Goal: Task Accomplishment & Management: Manage account settings

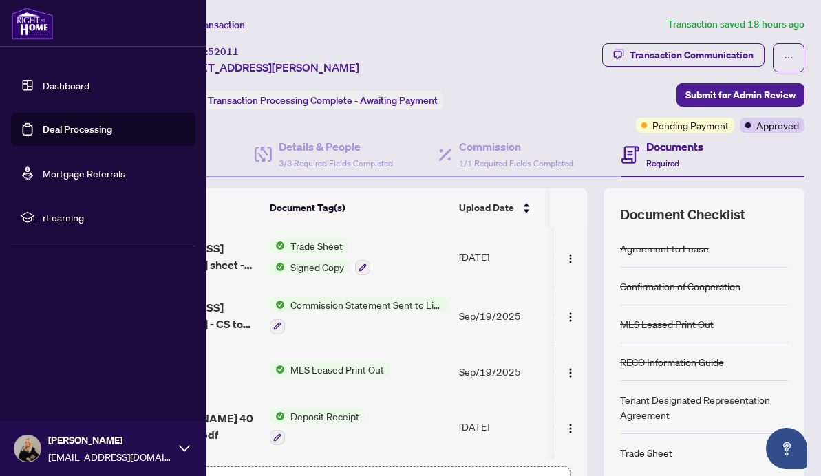
click at [59, 131] on link "Deal Processing" at bounding box center [77, 129] width 69 height 12
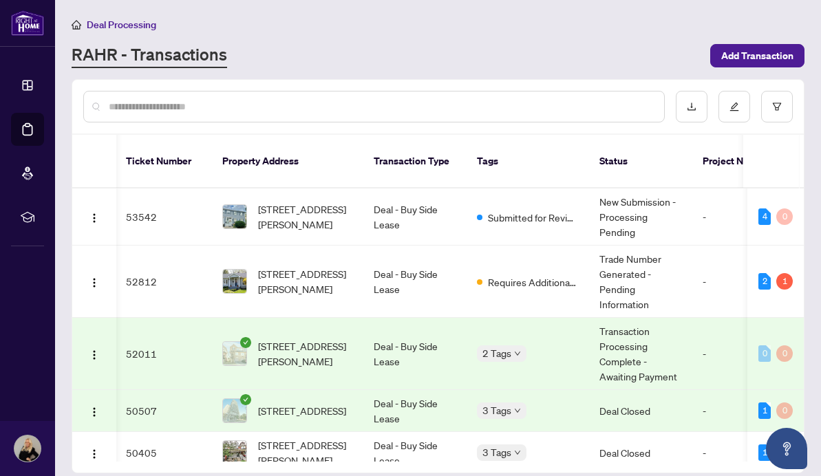
scroll to position [0, 1]
click at [779, 273] on div "1" at bounding box center [784, 281] width 17 height 17
click at [773, 235] on div "Pending requirements: 1" at bounding box center [770, 238] width 100 height 22
click at [780, 273] on div "1" at bounding box center [784, 281] width 17 height 17
click at [132, 264] on td "52812" at bounding box center [163, 282] width 96 height 72
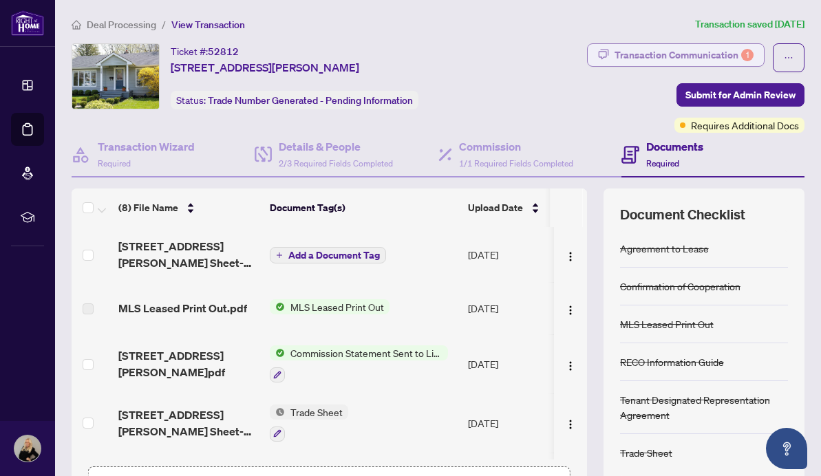
click at [681, 51] on div "Transaction Communication 1" at bounding box center [683, 55] width 139 height 22
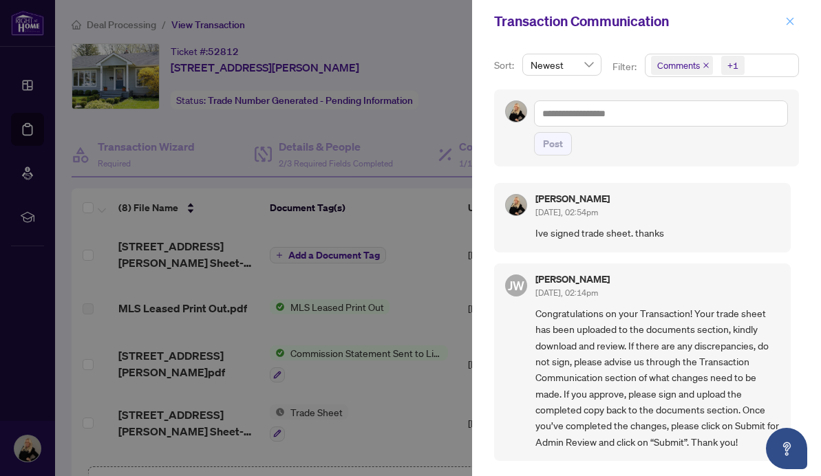
click at [792, 23] on icon "close" at bounding box center [790, 22] width 10 height 10
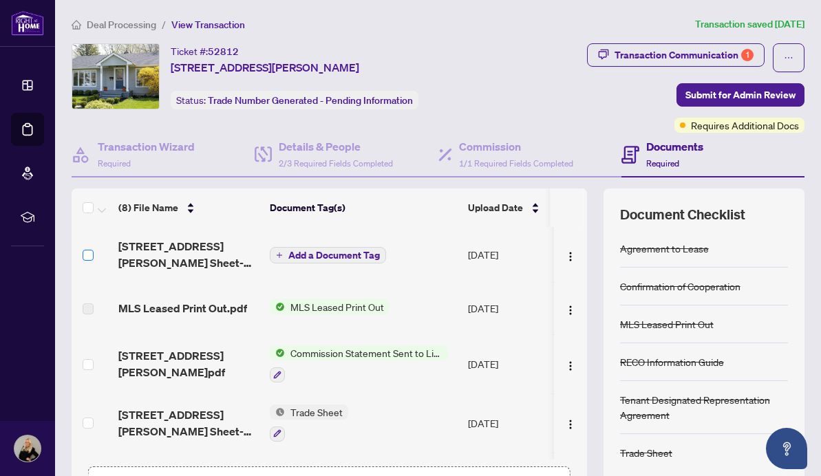
click at [92, 253] on span at bounding box center [88, 255] width 11 height 11
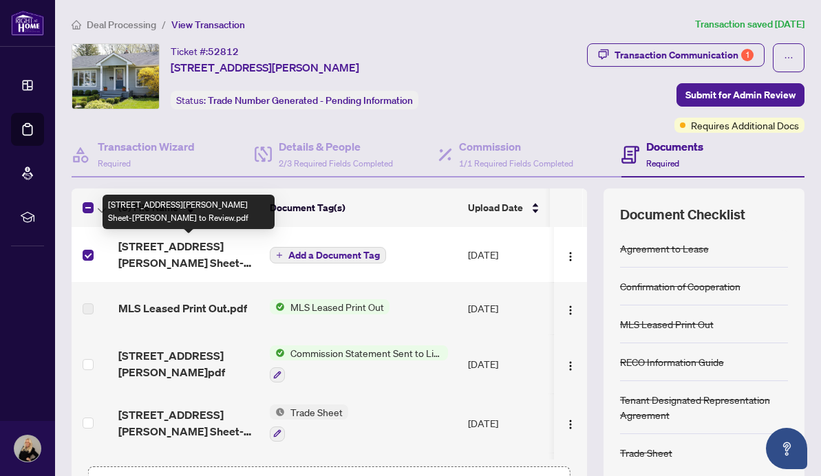
click at [181, 253] on span "[STREET_ADDRESS][PERSON_NAME] Sheet-[PERSON_NAME] to Review.pdf" at bounding box center [188, 254] width 140 height 33
